Goal: Use online tool/utility: Utilize a website feature to perform a specific function

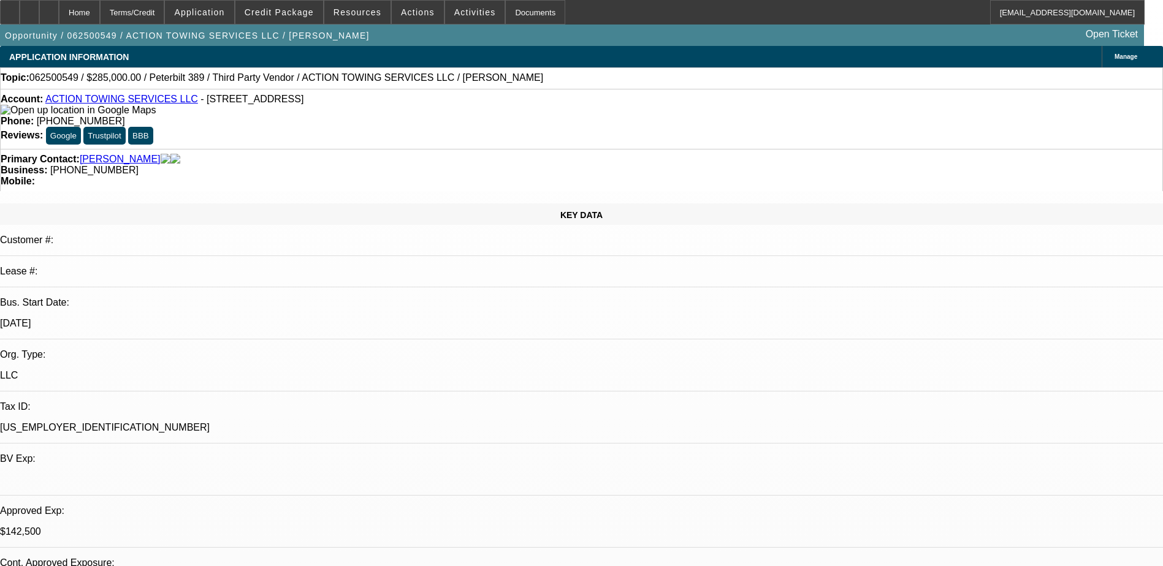
select select "0"
select select "0.1"
select select "4"
select select "0"
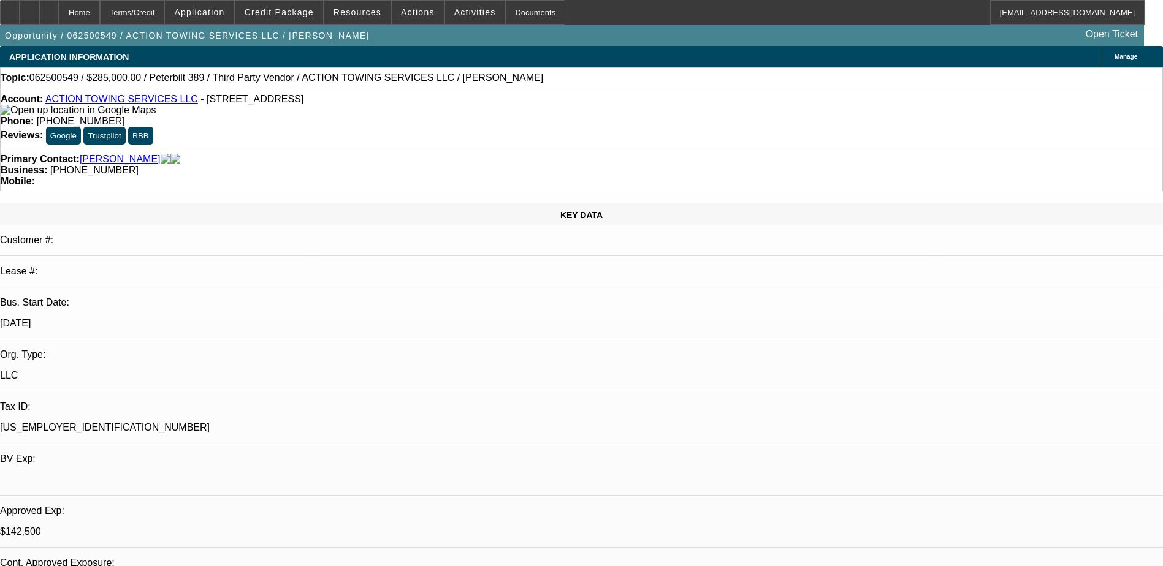
select select "0"
select select "0.1"
select select "4"
select select "0"
select select "2"
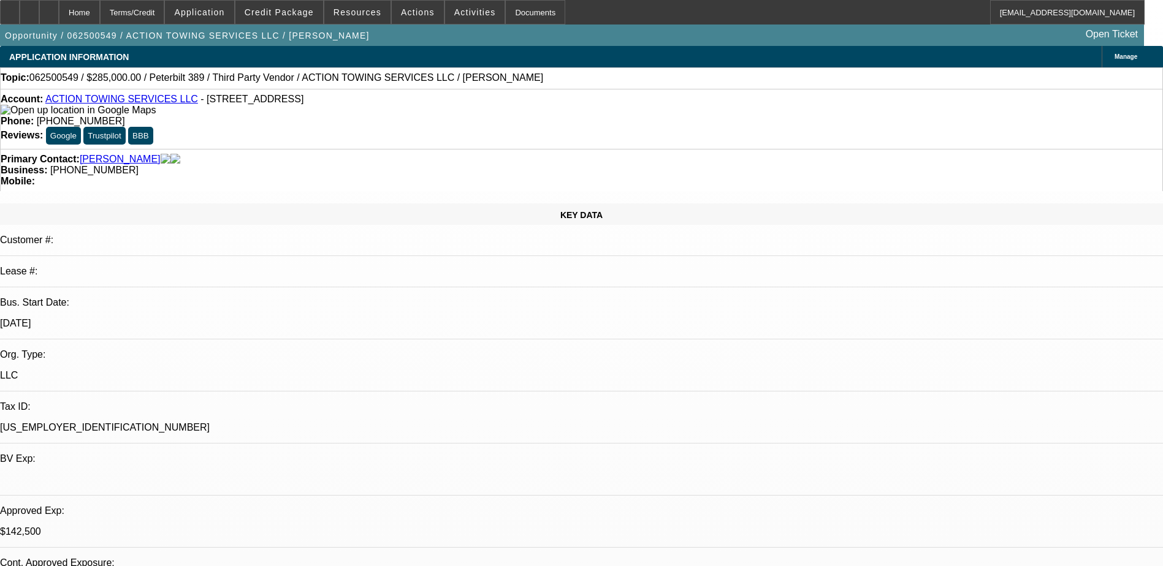
select select "2"
select select "0.1"
select select "4"
select select "0"
select select "2"
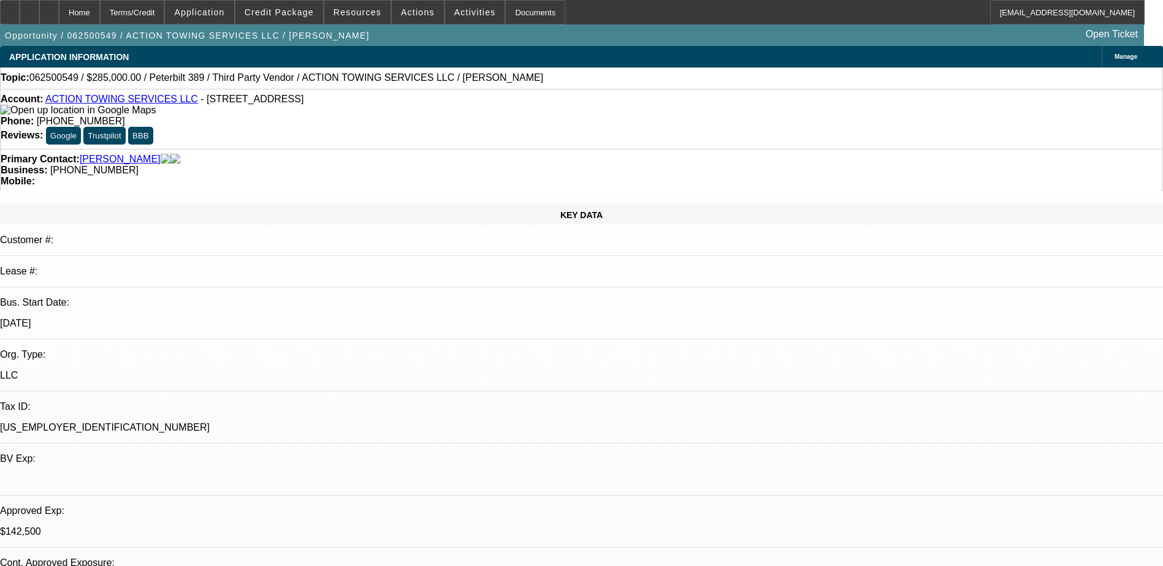
select select "0.1"
select select "4"
